Goal: Task Accomplishment & Management: Manage account settings

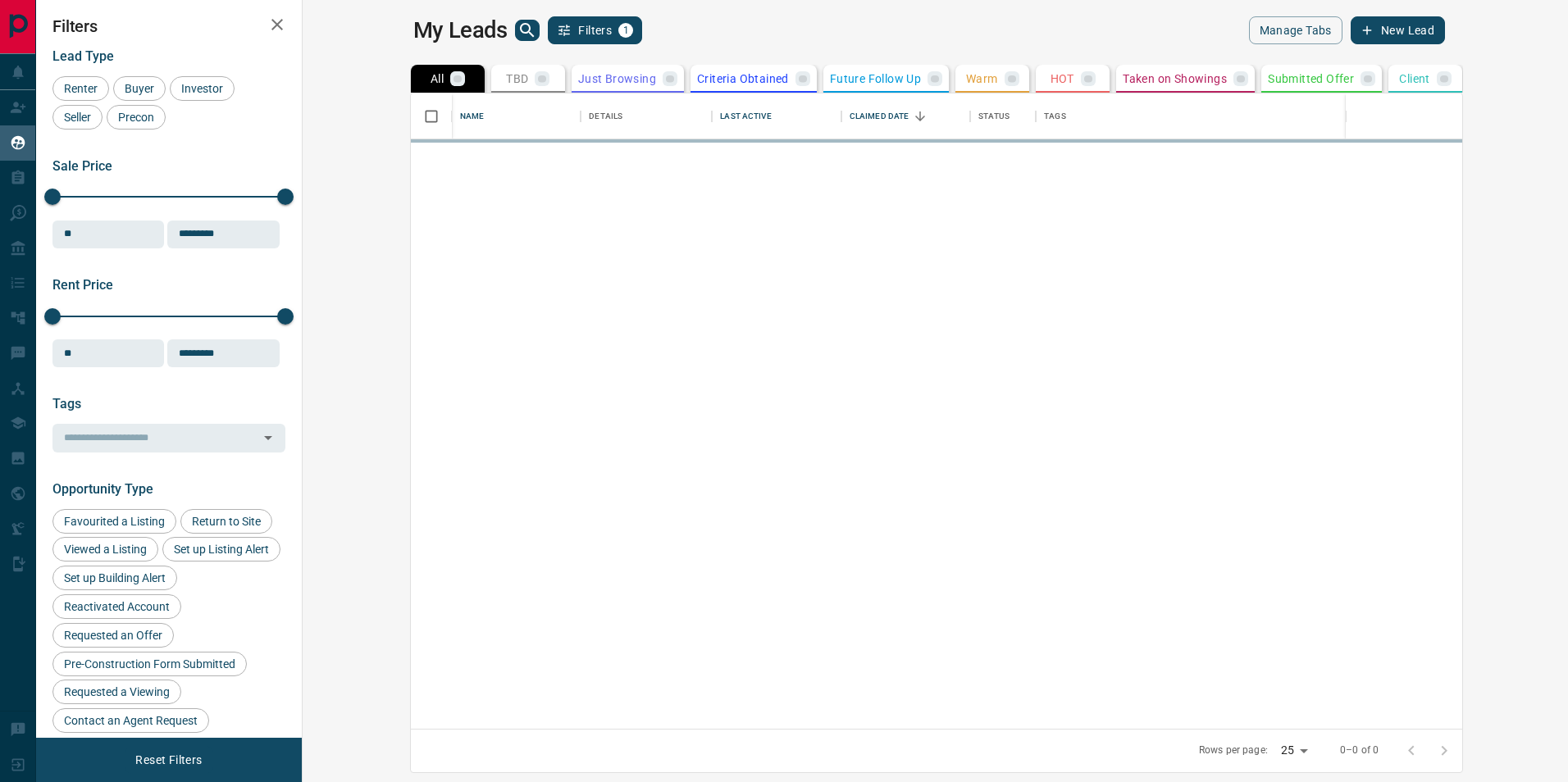
scroll to position [623, 1246]
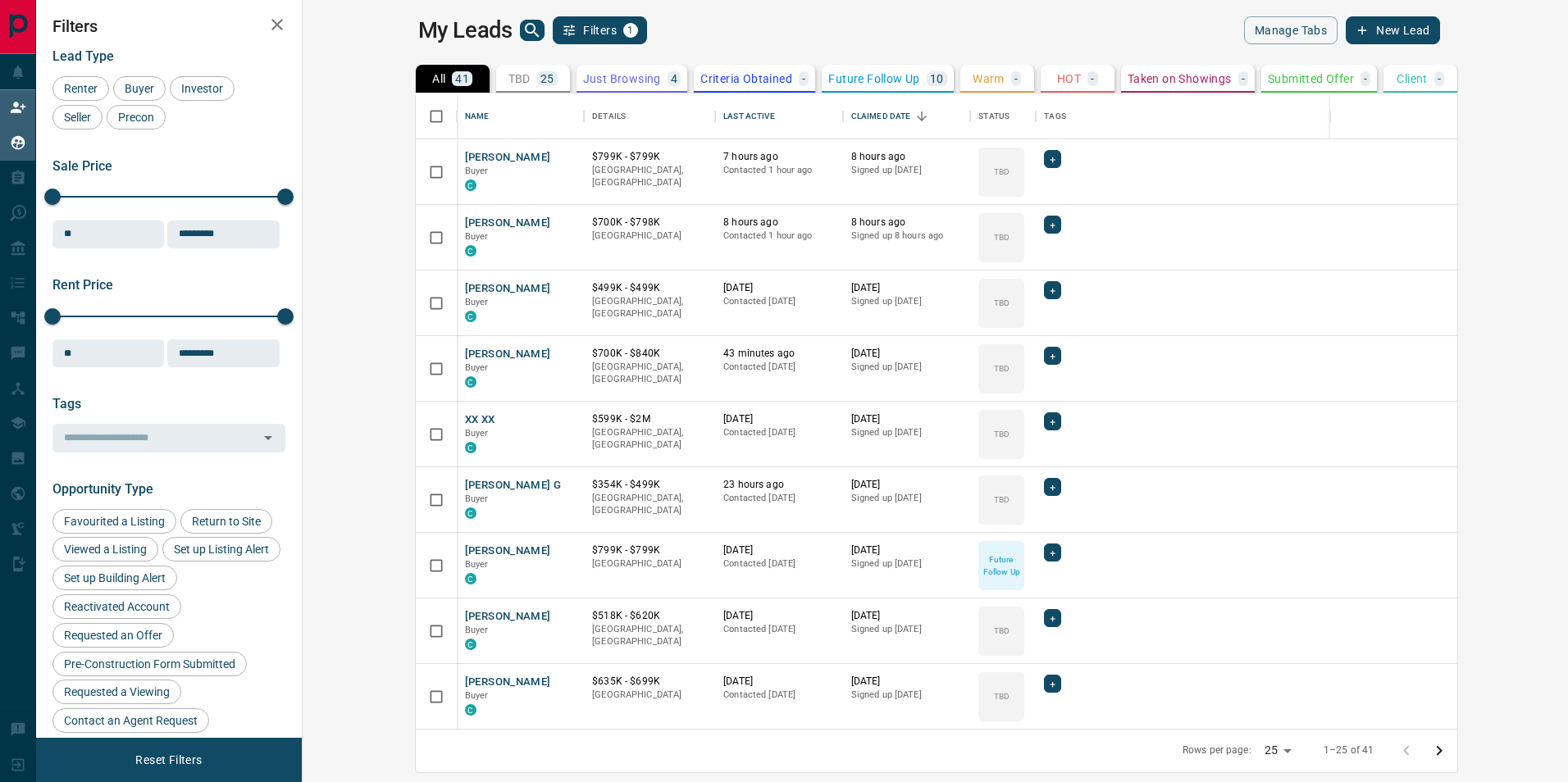
click at [8, 105] on div "Claim Leads" at bounding box center [75, 108] width 151 height 36
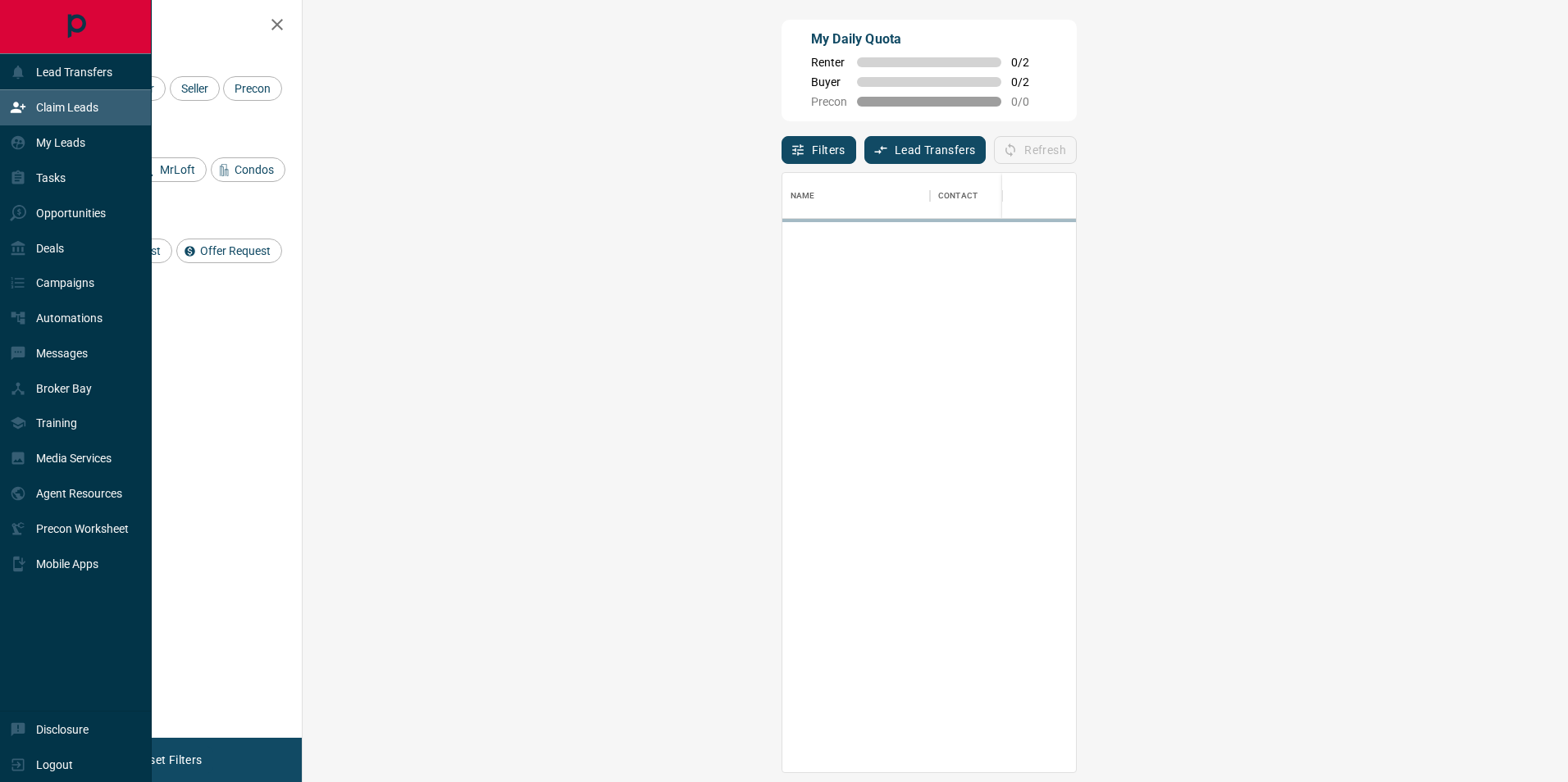
scroll to position [587, 1218]
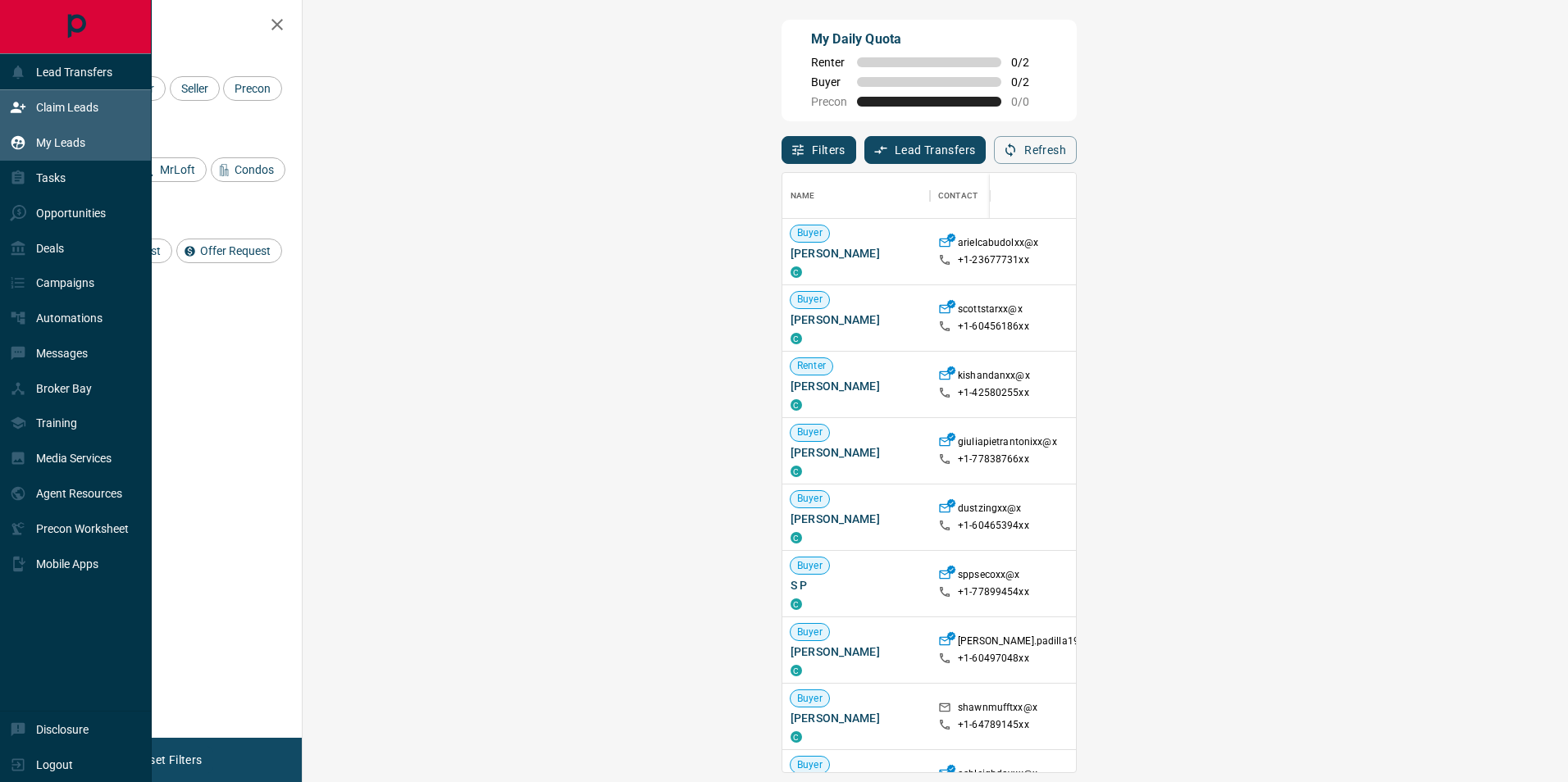
click at [19, 136] on icon at bounding box center [18, 142] width 16 height 16
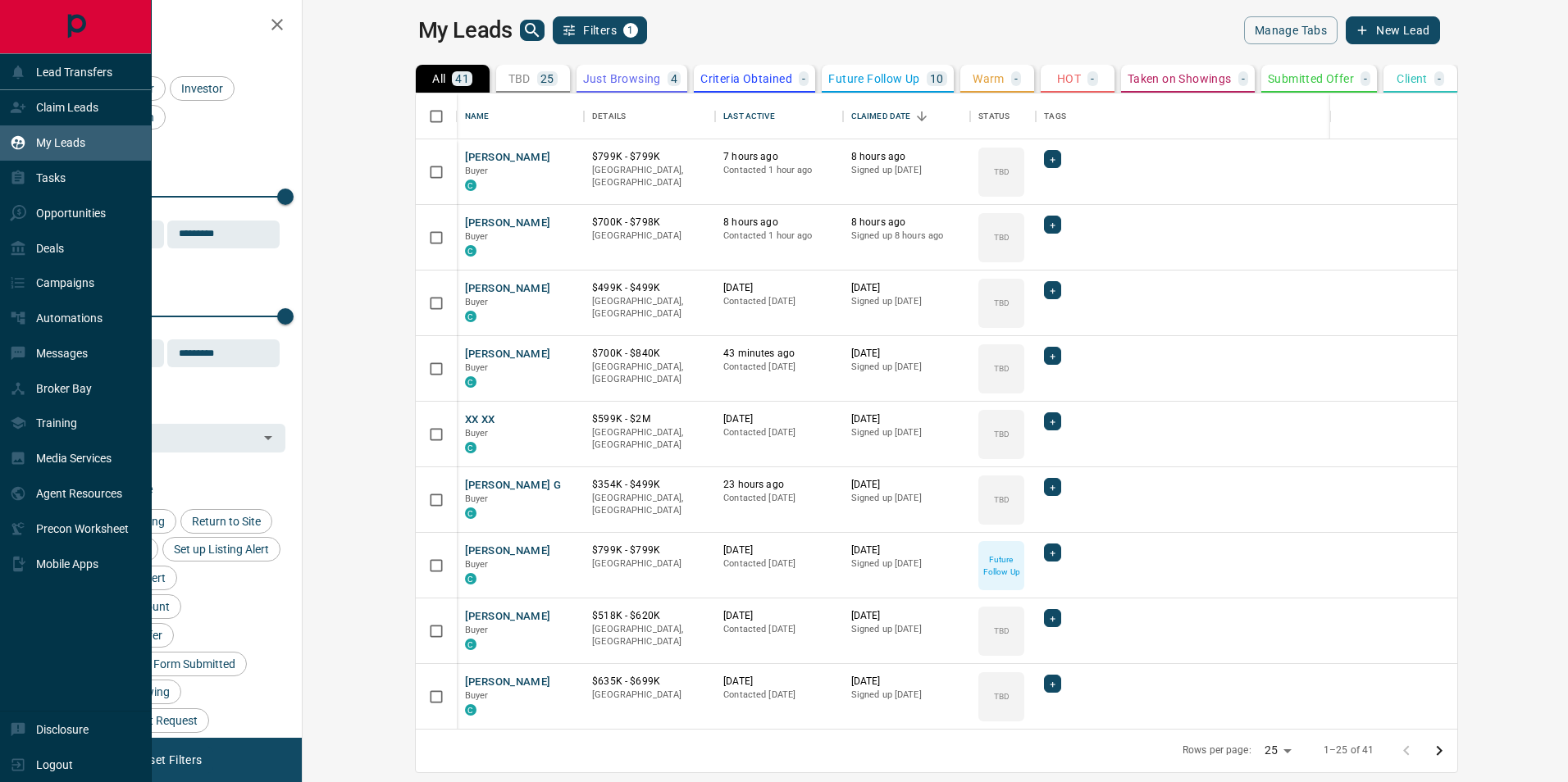
scroll to position [623, 1246]
click at [61, 111] on p "Claim Leads" at bounding box center [68, 107] width 63 height 14
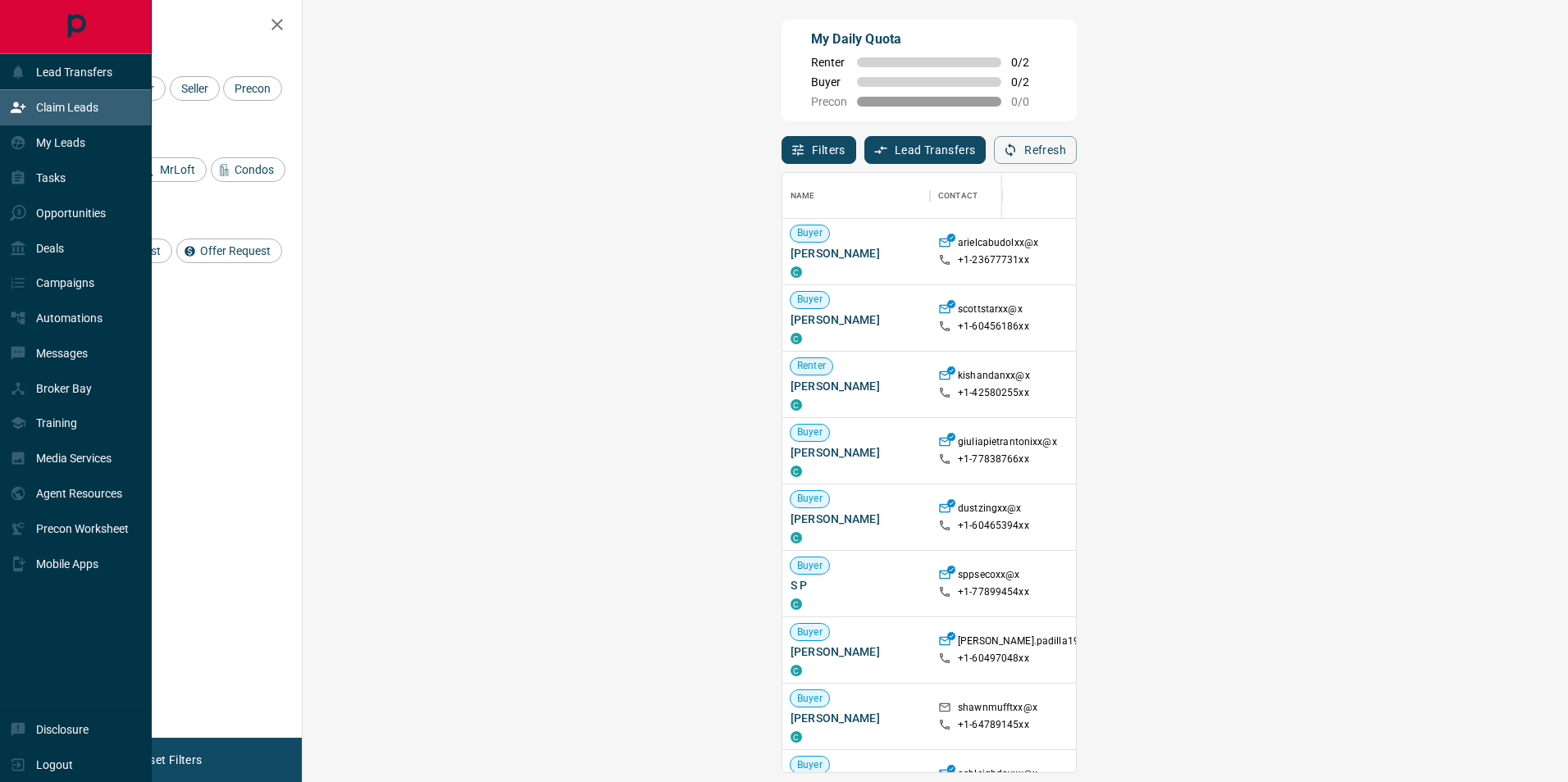
scroll to position [587, 1218]
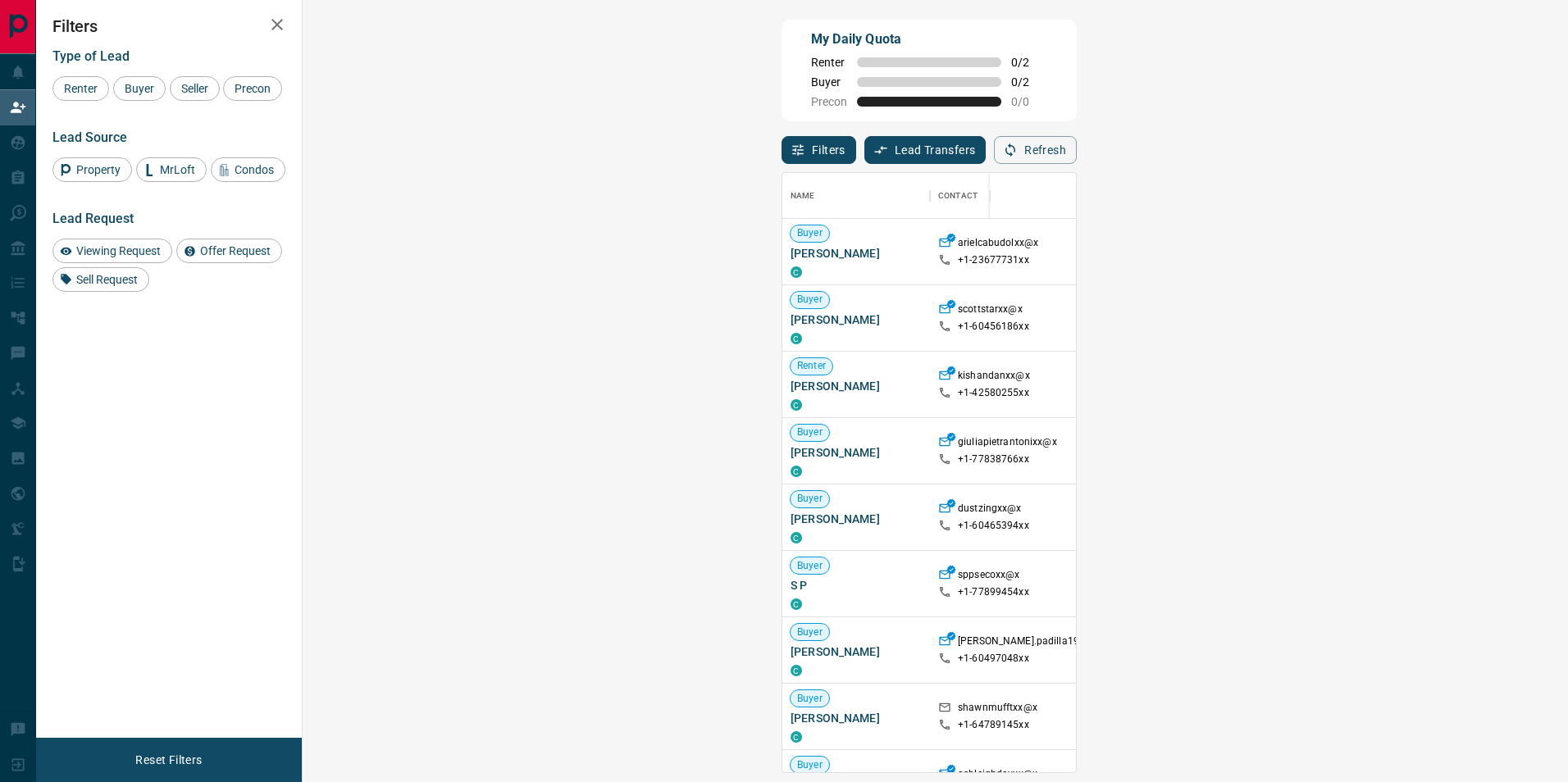
click at [125, 71] on div "Type of Lead Renter Buyer Seller Precon" at bounding box center [168, 74] width 233 height 52
click at [129, 82] on span "Buyer" at bounding box center [140, 89] width 41 height 14
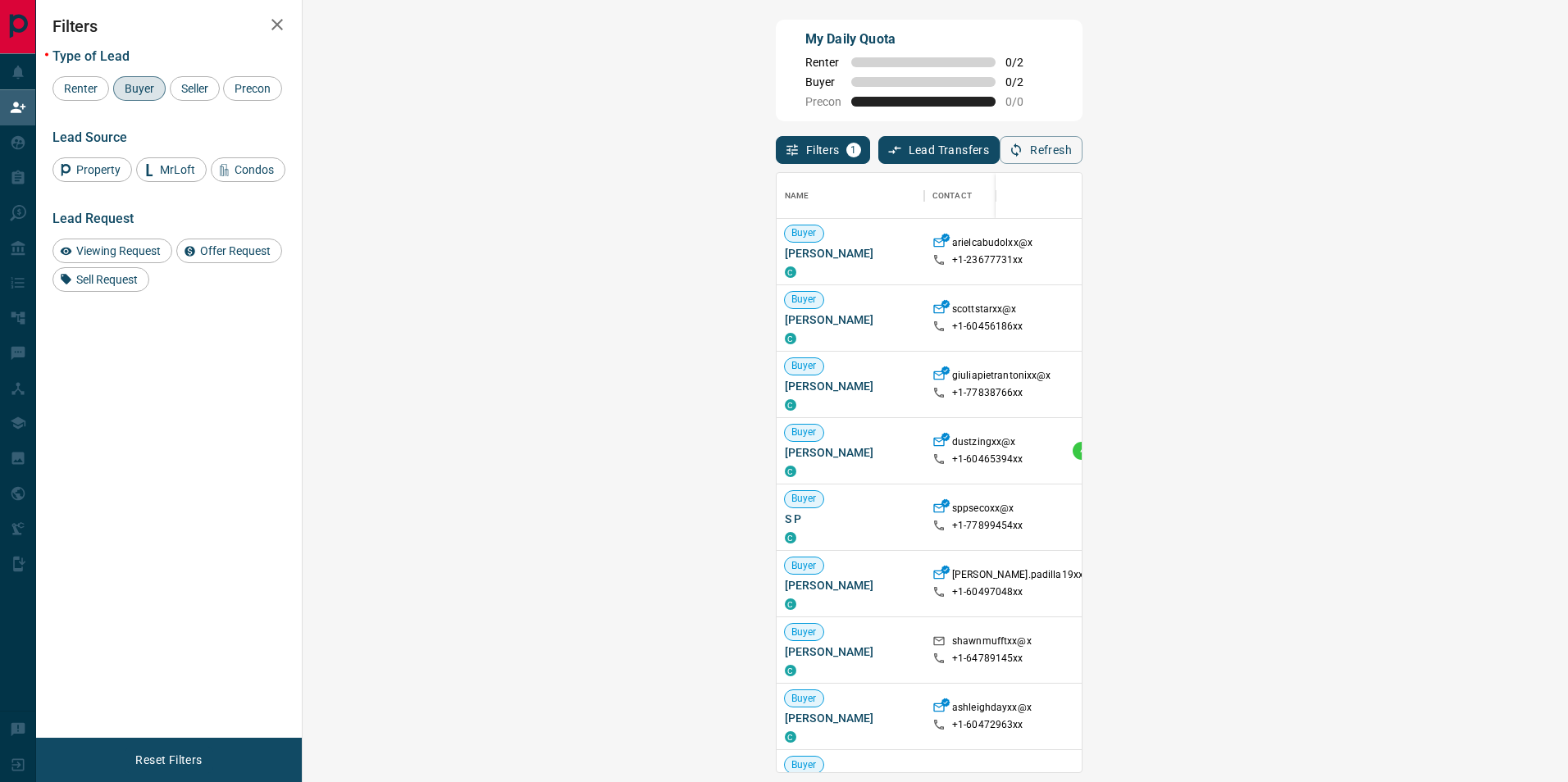
drag, startPoint x: 1383, startPoint y: 451, endPoint x: 1351, endPoint y: 448, distance: 32.1
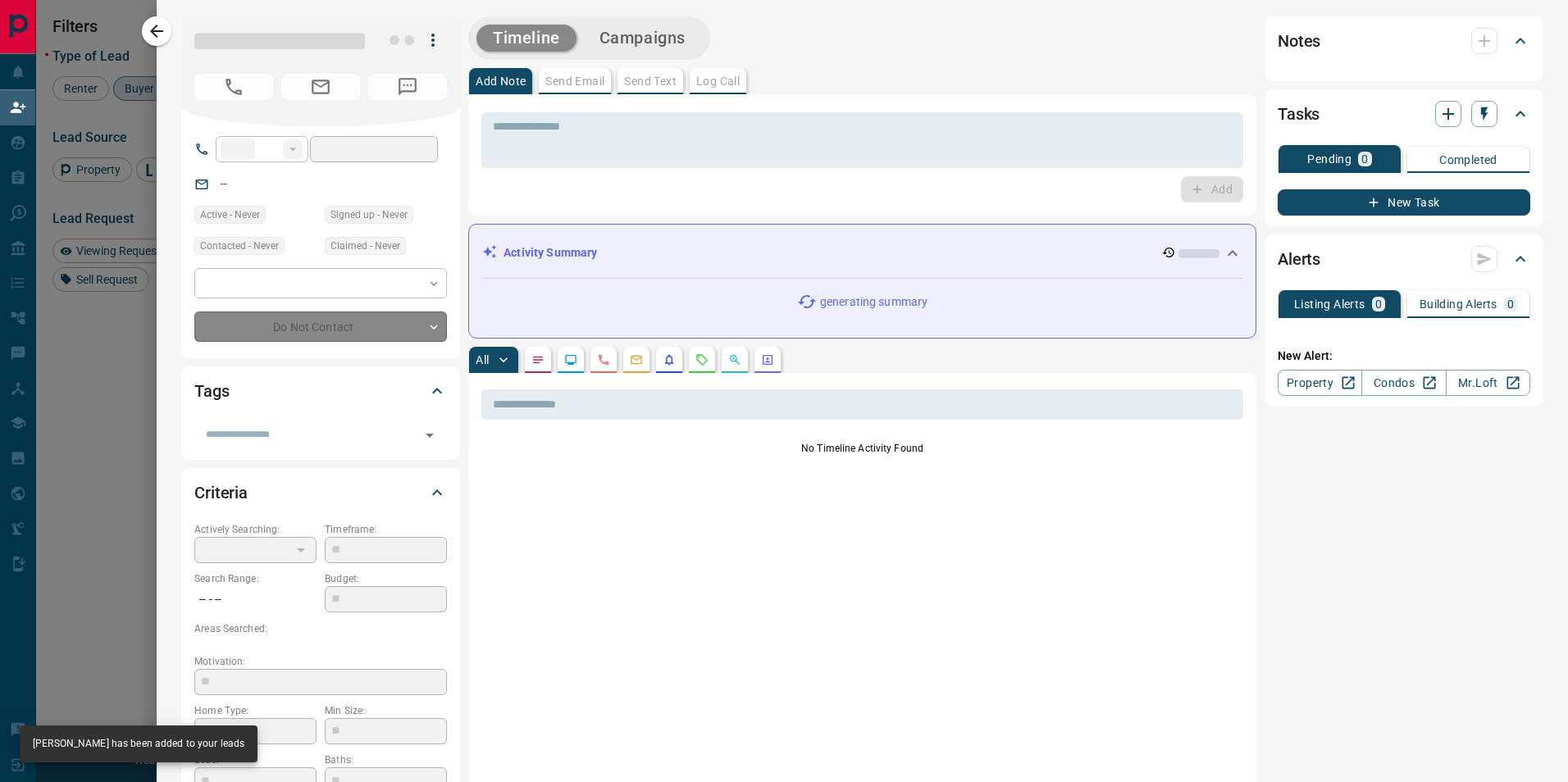
type input "**"
type input "**********"
type input "**"
type input "*"
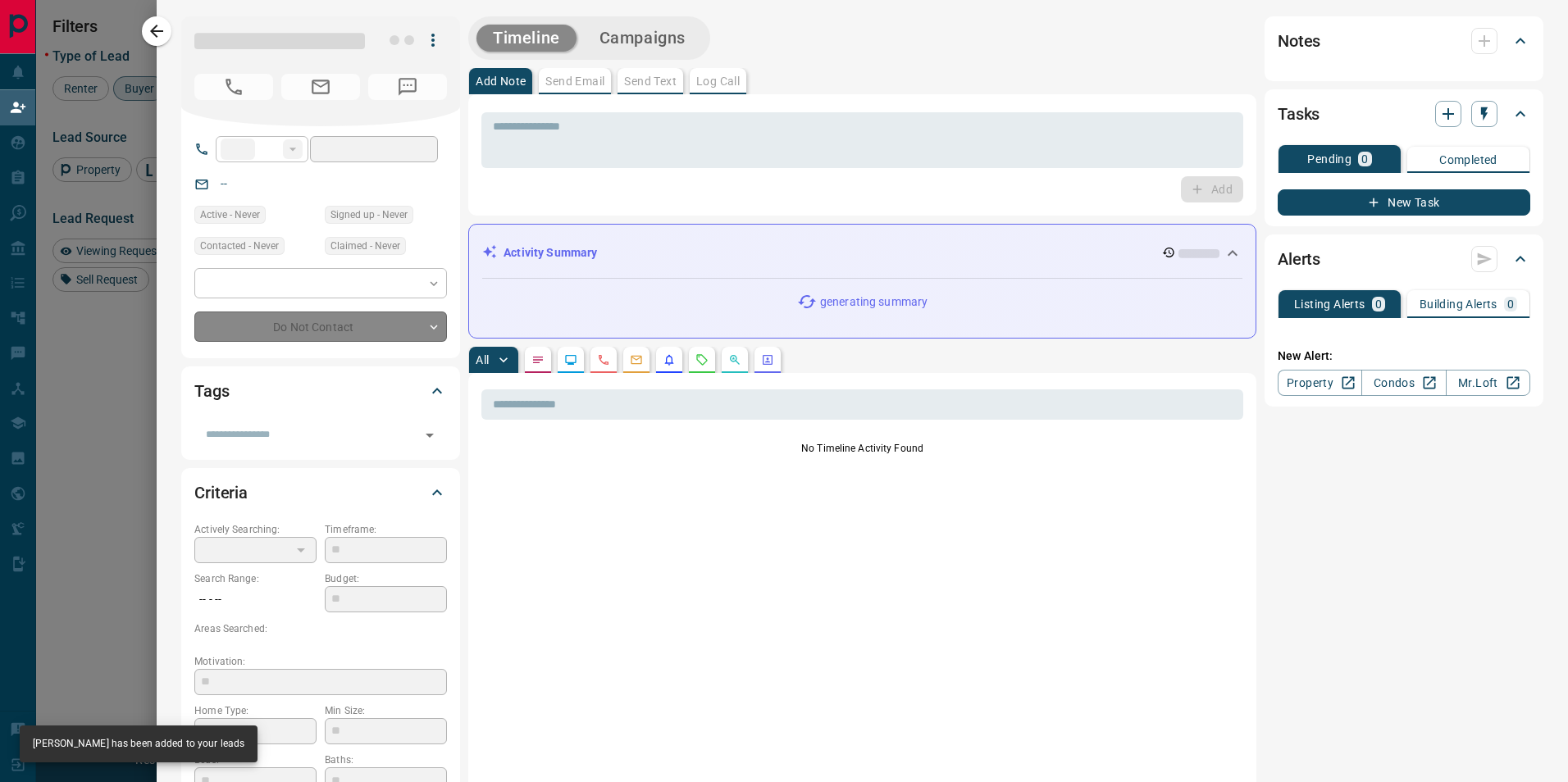
type input "**********"
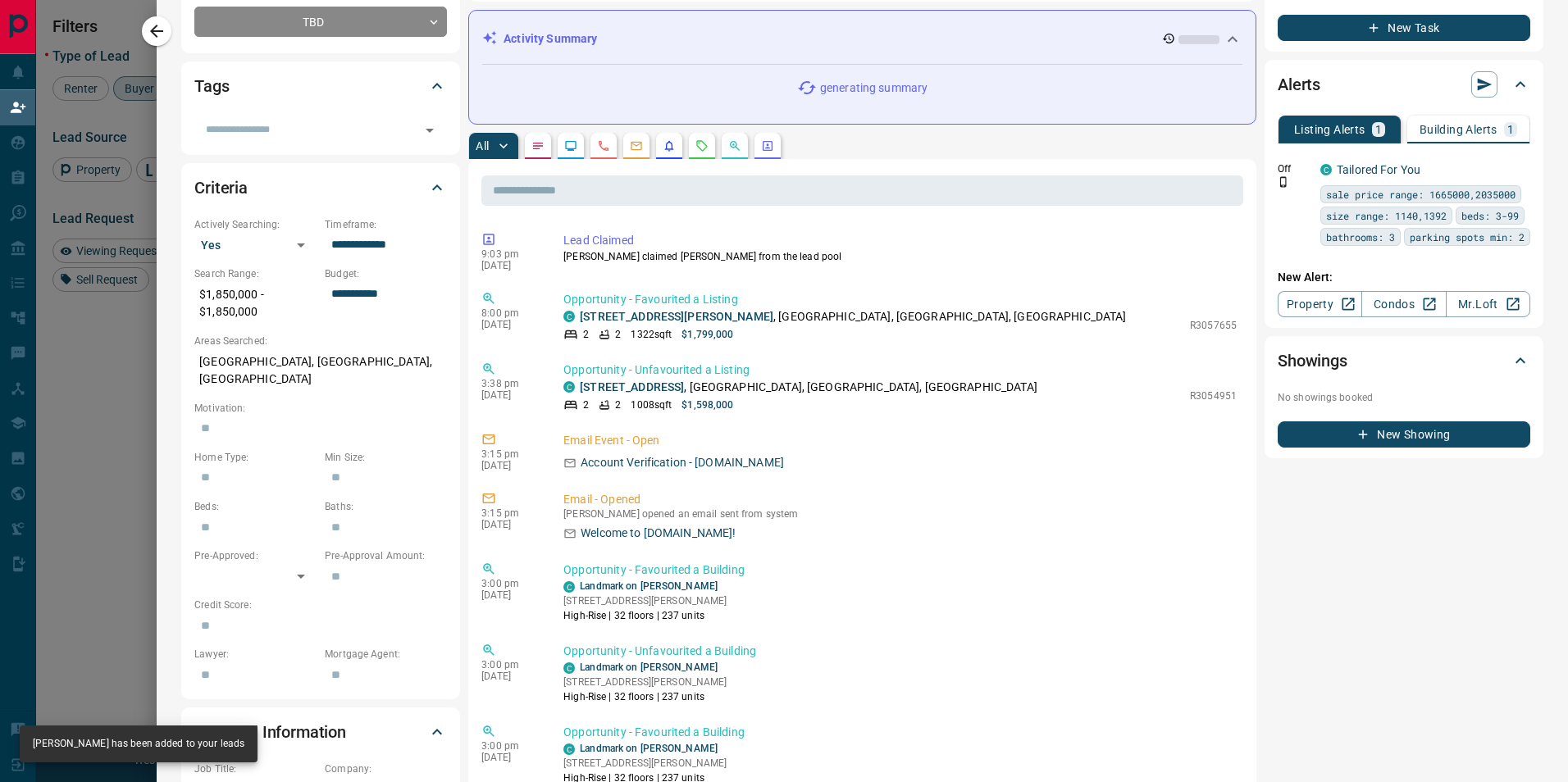
scroll to position [328, 0]
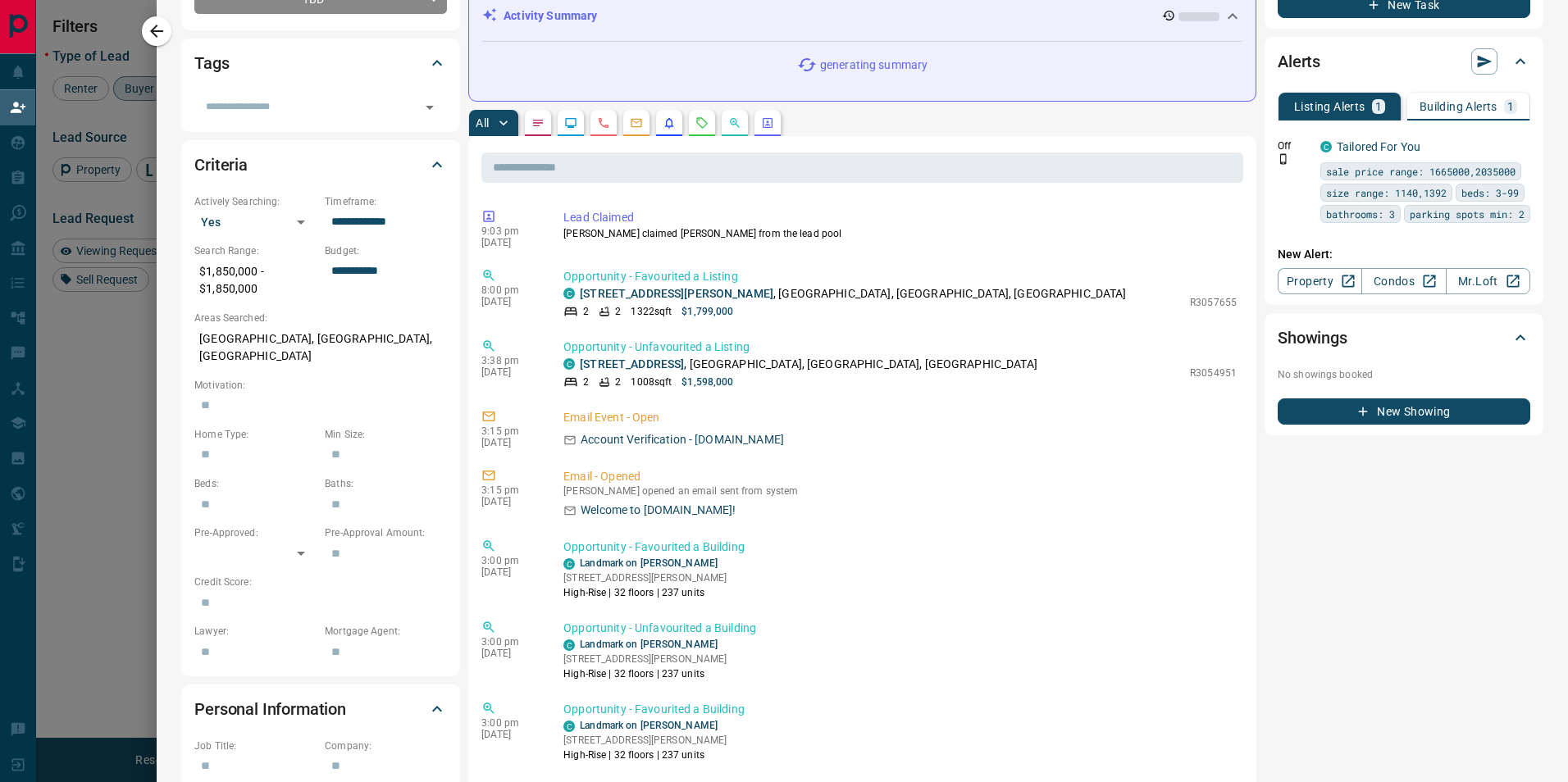
click at [1462, 109] on p "Building Alerts" at bounding box center [1459, 107] width 78 height 12
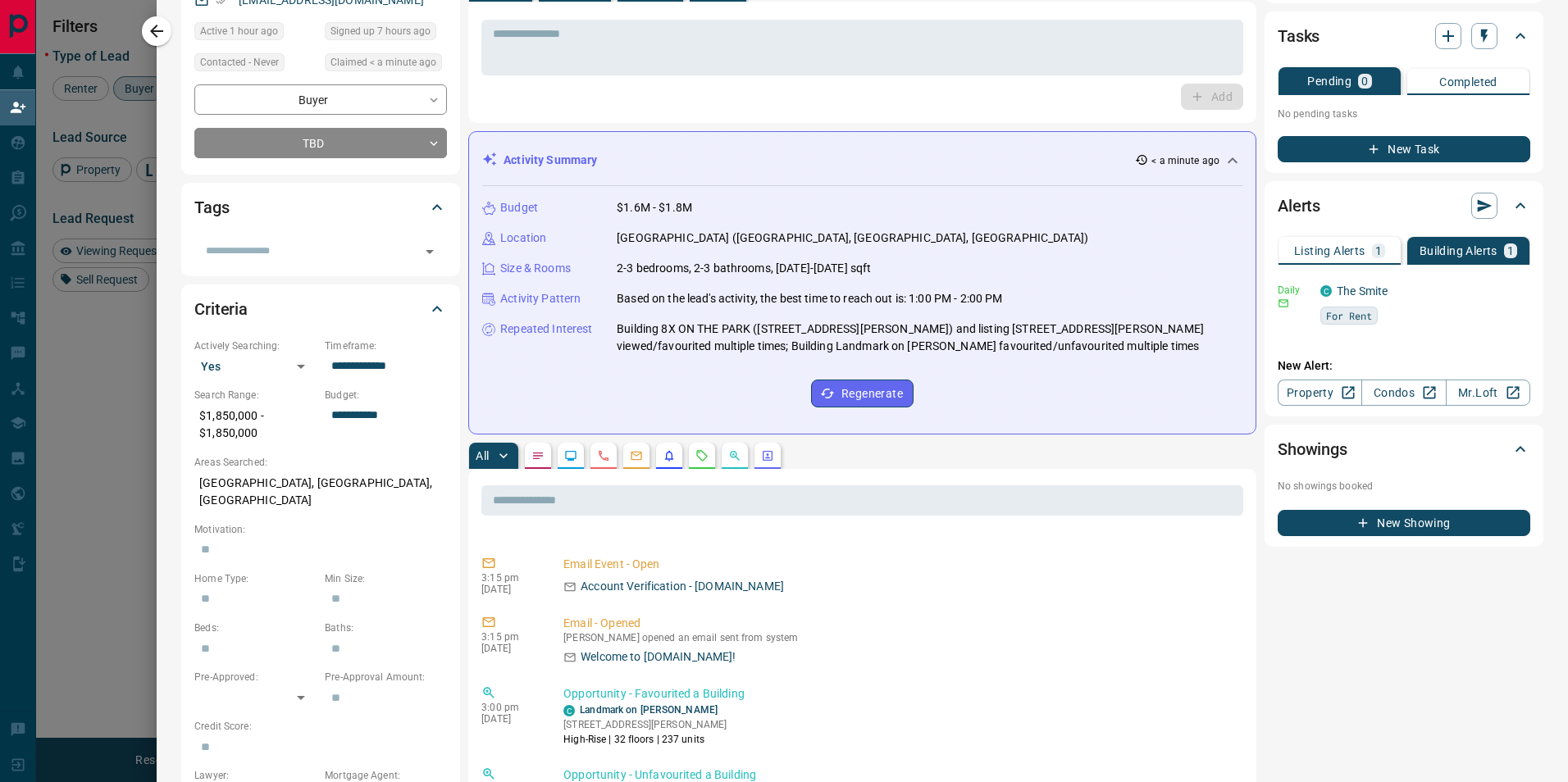
scroll to position [0, 0]
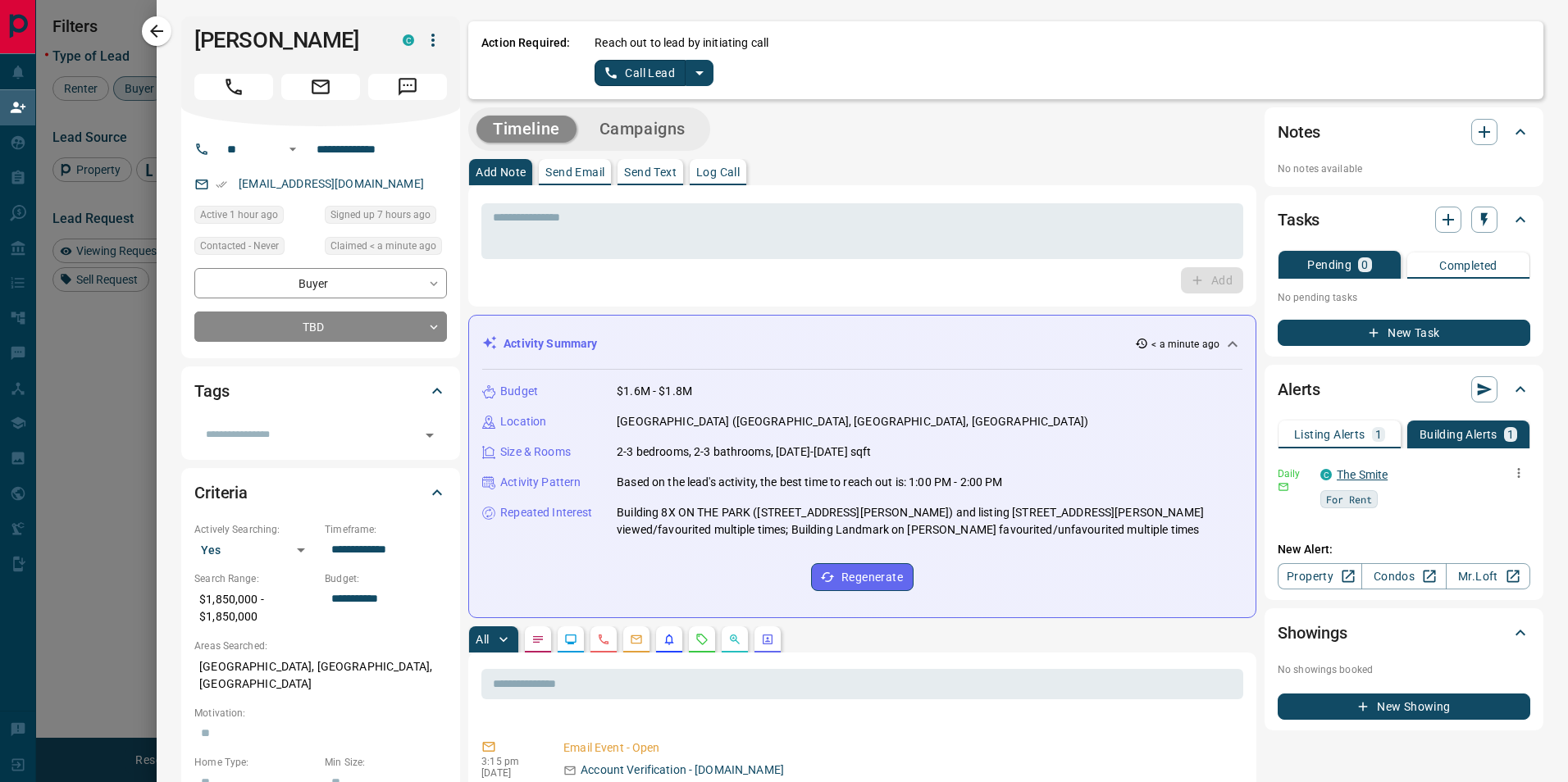
click at [1341, 473] on link "The Smite" at bounding box center [1362, 475] width 51 height 14
click at [696, 68] on icon "split button" at bounding box center [699, 73] width 19 height 19
click at [667, 139] on li "Log Manual Call" at bounding box center [652, 129] width 100 height 25
click at [640, 73] on button "Log Manual Call" at bounding box center [649, 73] width 108 height 26
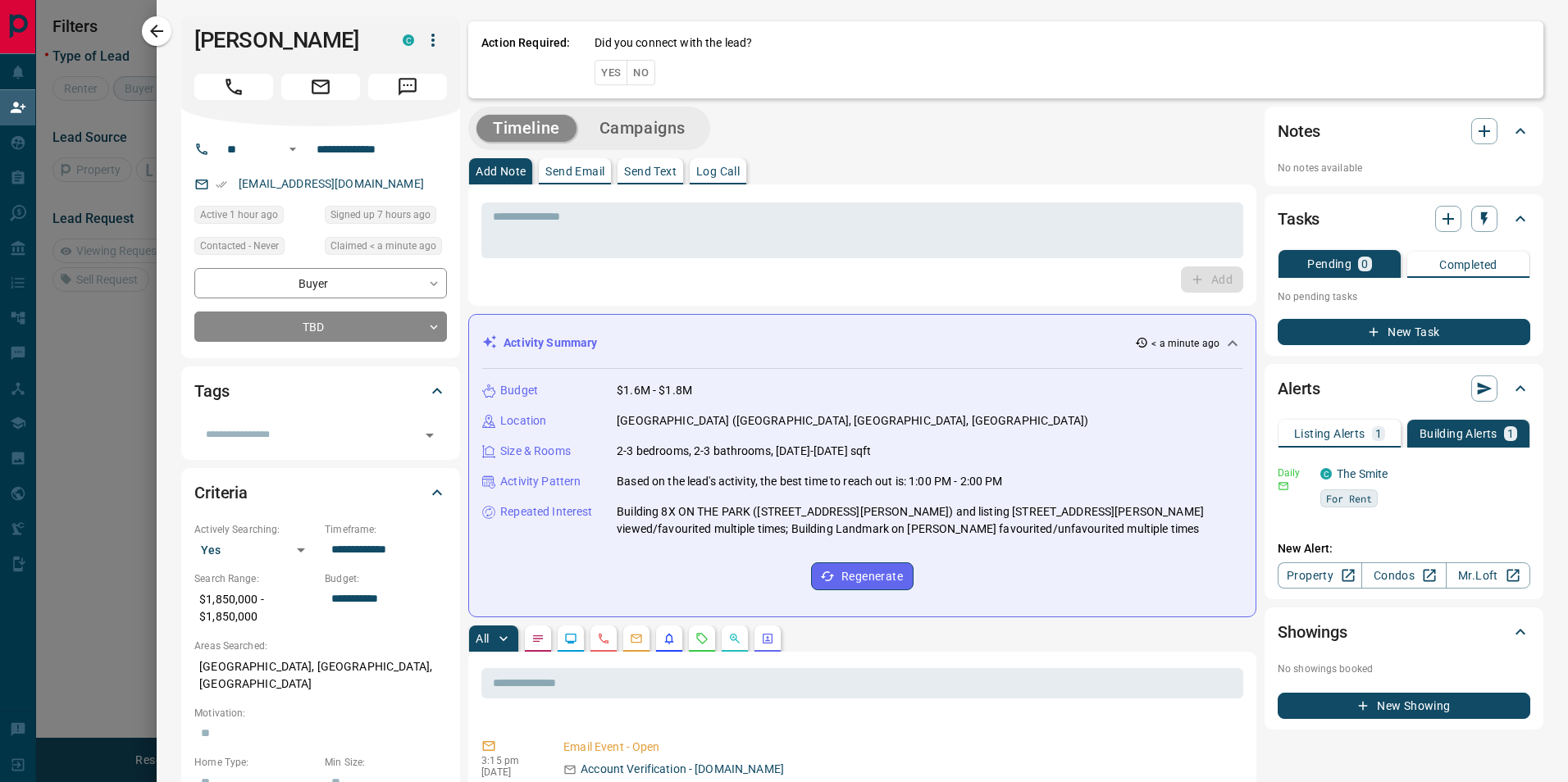
click at [618, 78] on button "Yes" at bounding box center [611, 73] width 33 height 25
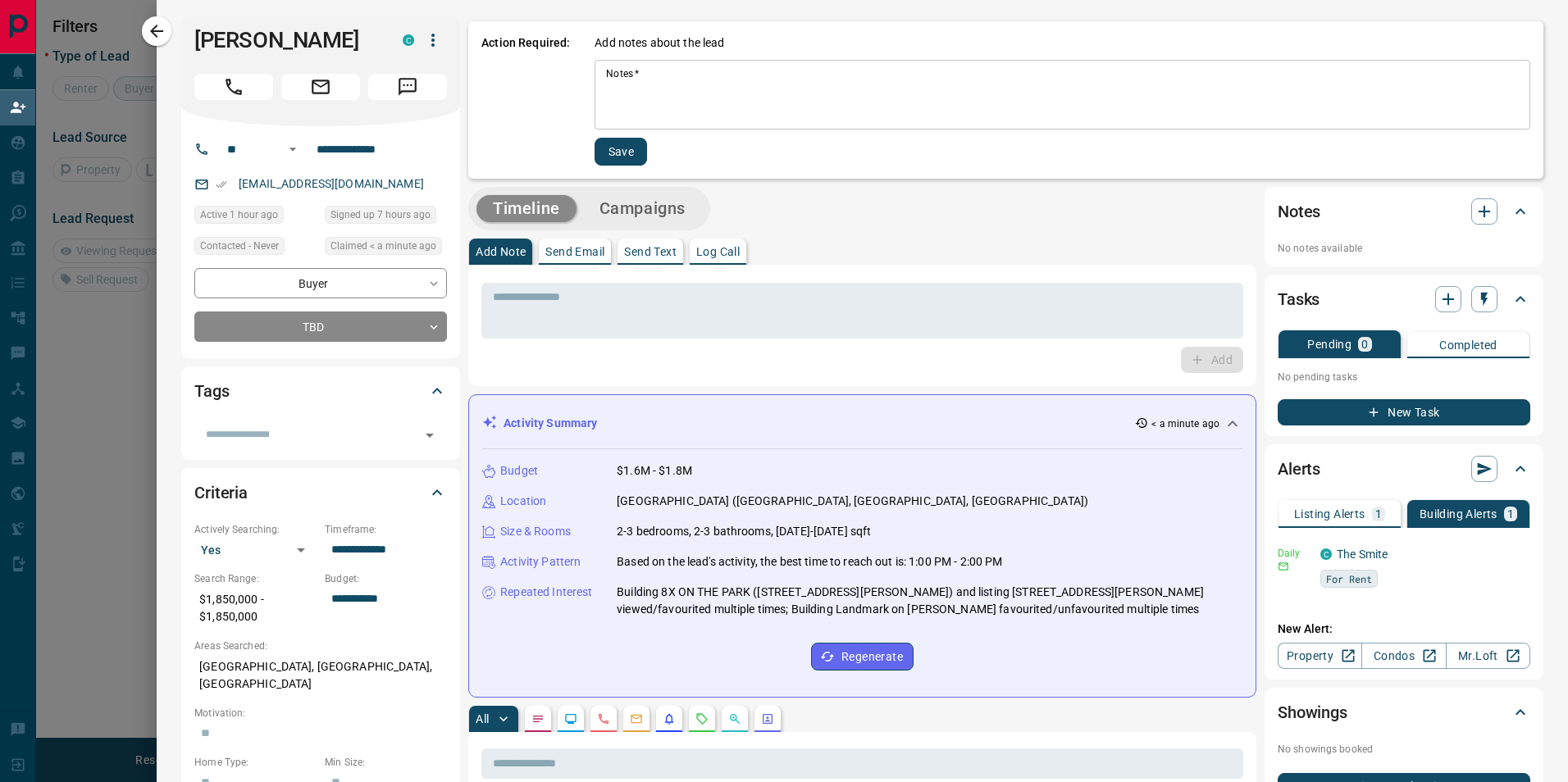
click at [627, 151] on button "Save" at bounding box center [621, 151] width 52 height 28
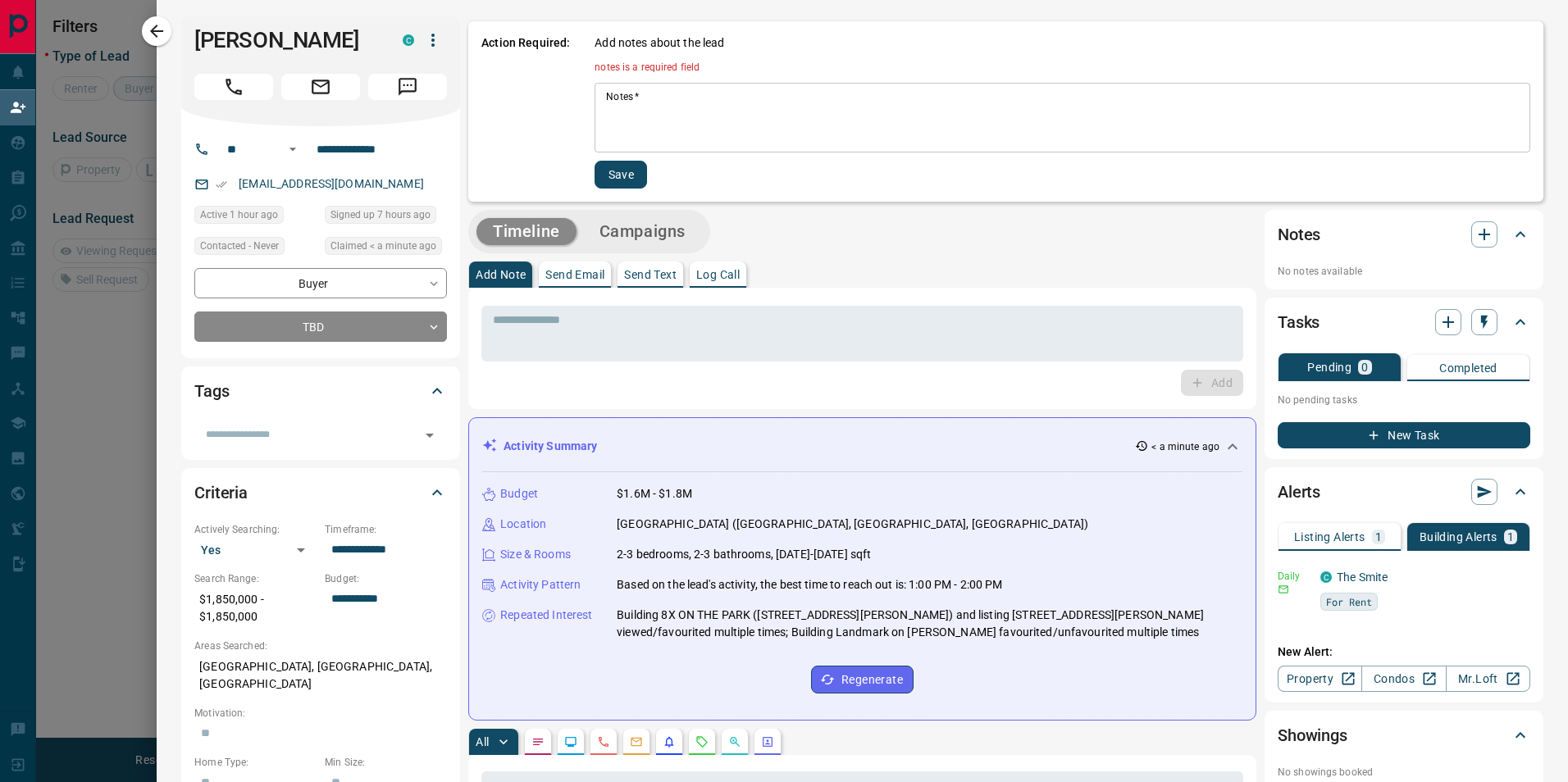
click at [635, 102] on textarea "Notes   *" at bounding box center [1062, 118] width 913 height 56
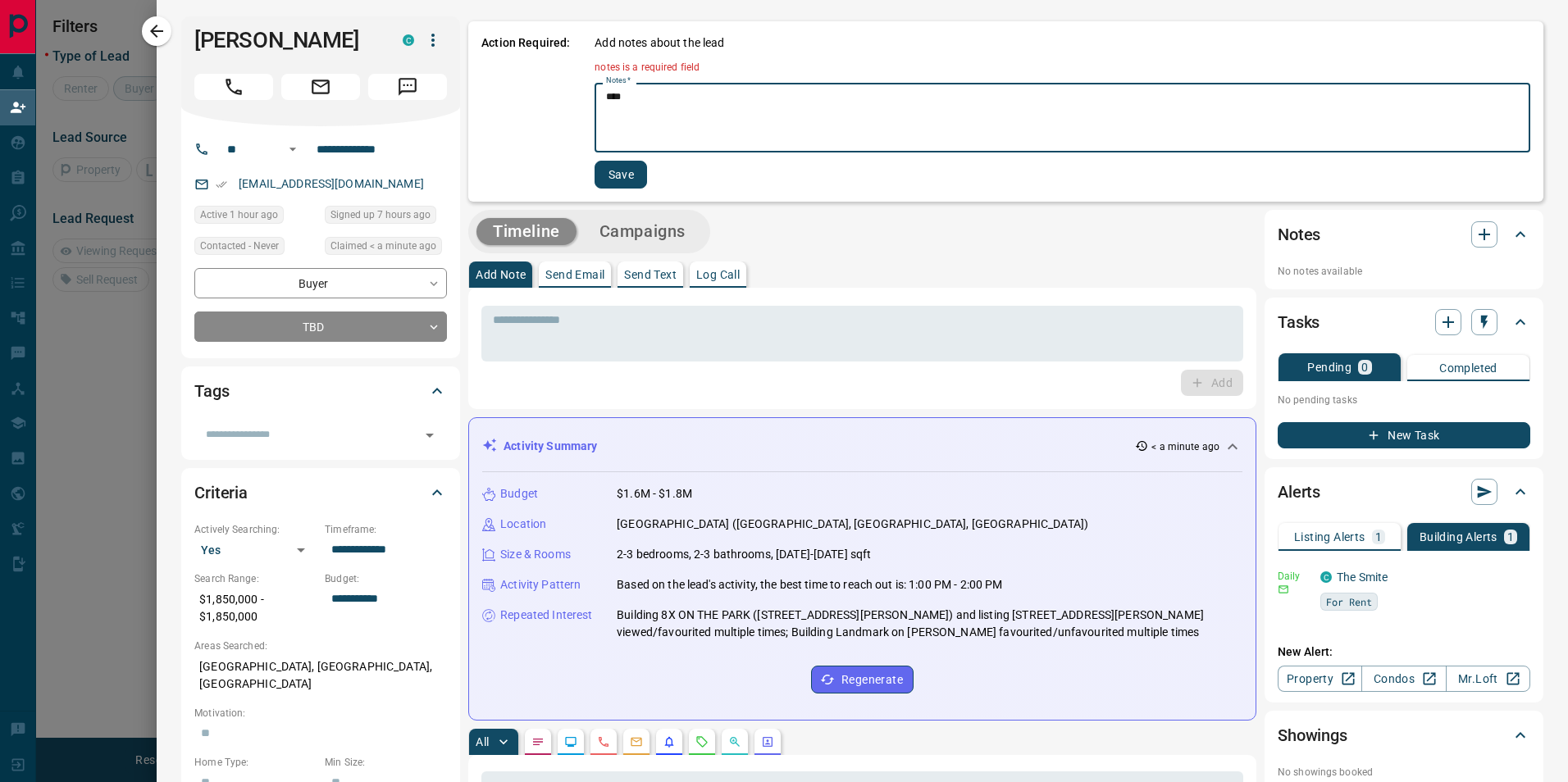
type textarea "****"
click at [631, 176] on button "Save" at bounding box center [621, 174] width 52 height 28
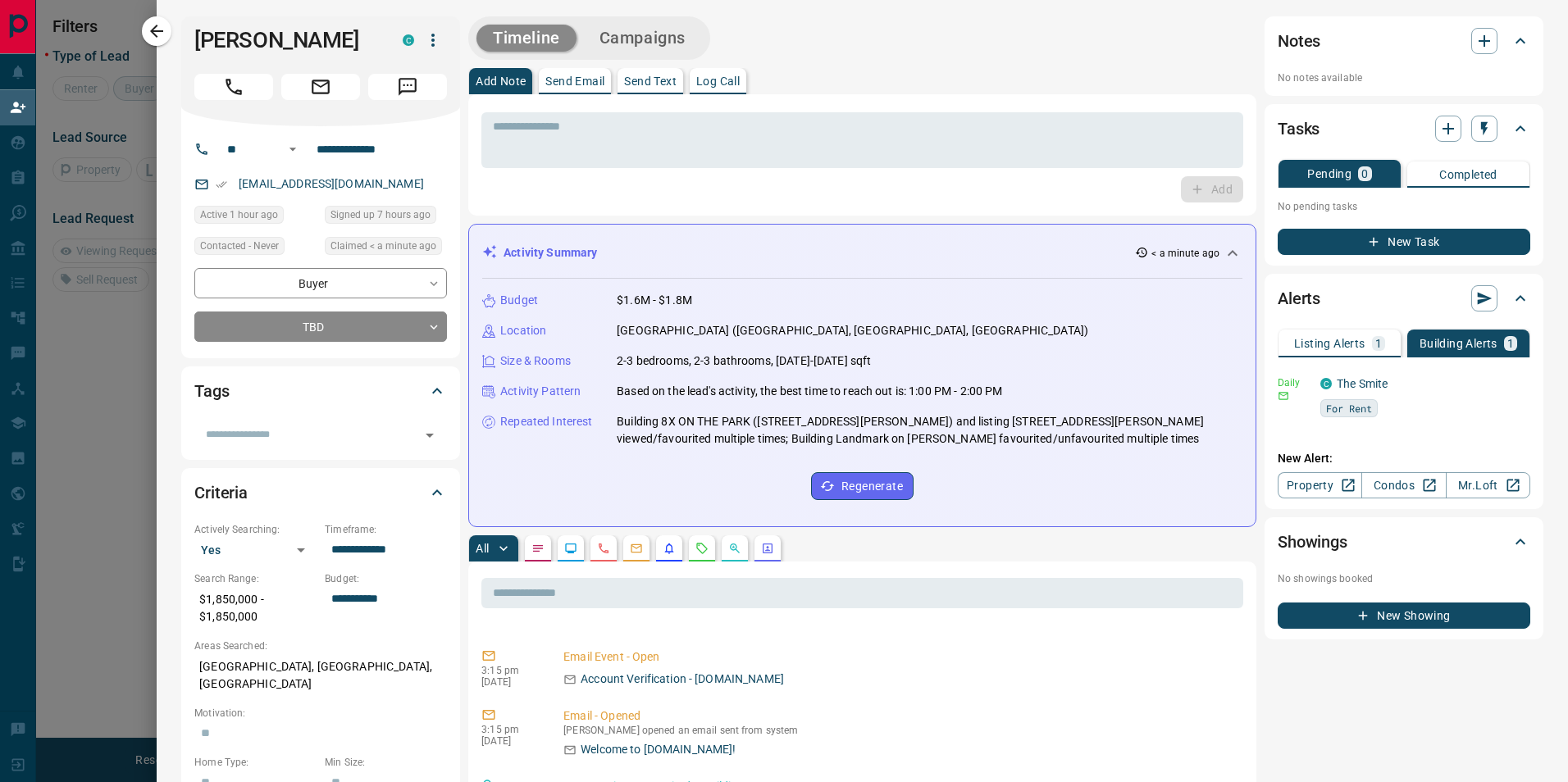
drag, startPoint x: 144, startPoint y: 30, endPoint x: 72, endPoint y: 134, distance: 126.5
click at [144, 30] on button "button" at bounding box center [156, 30] width 30 height 30
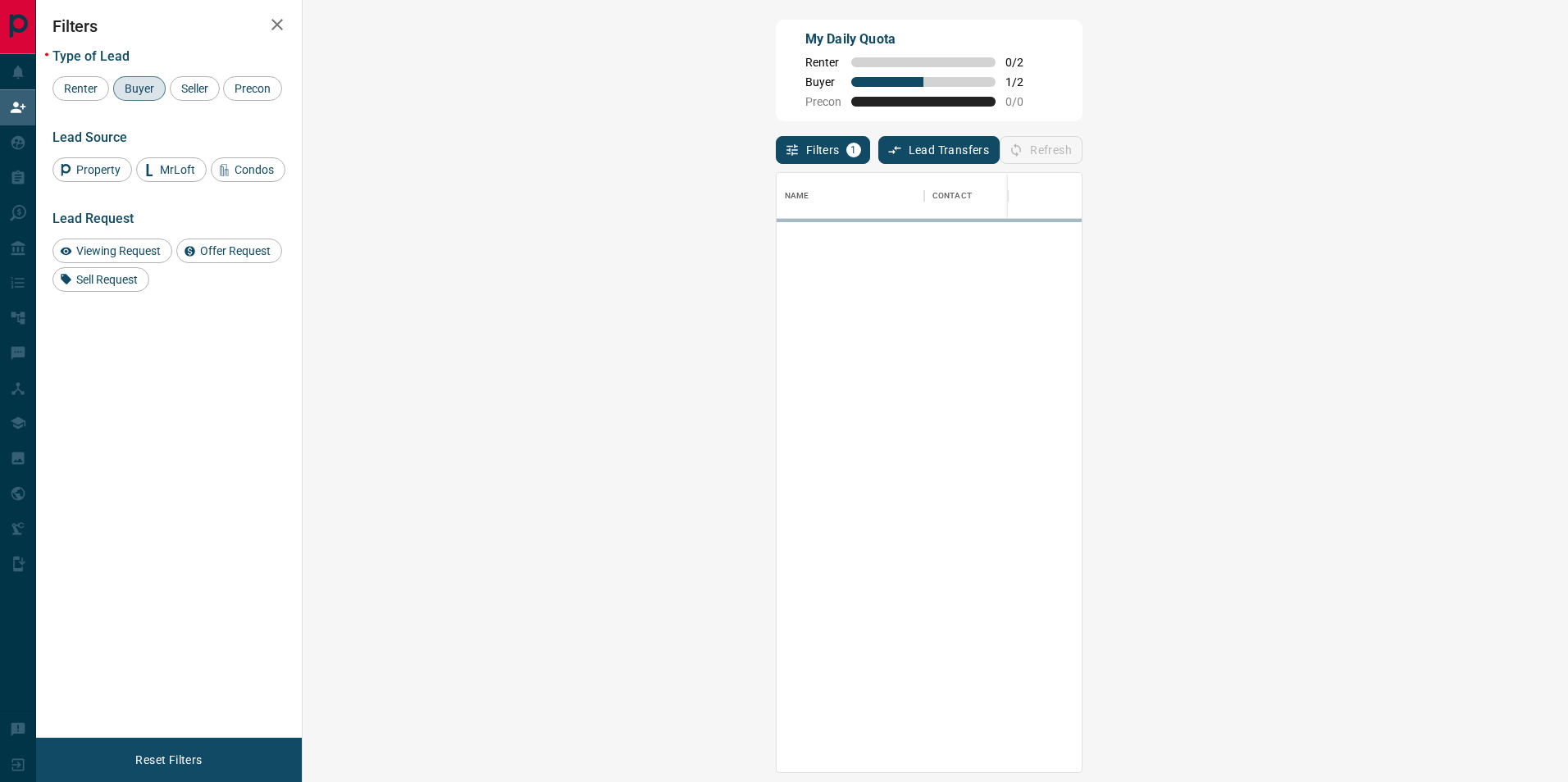
scroll to position [587, 1218]
